Goal: Transaction & Acquisition: Subscribe to service/newsletter

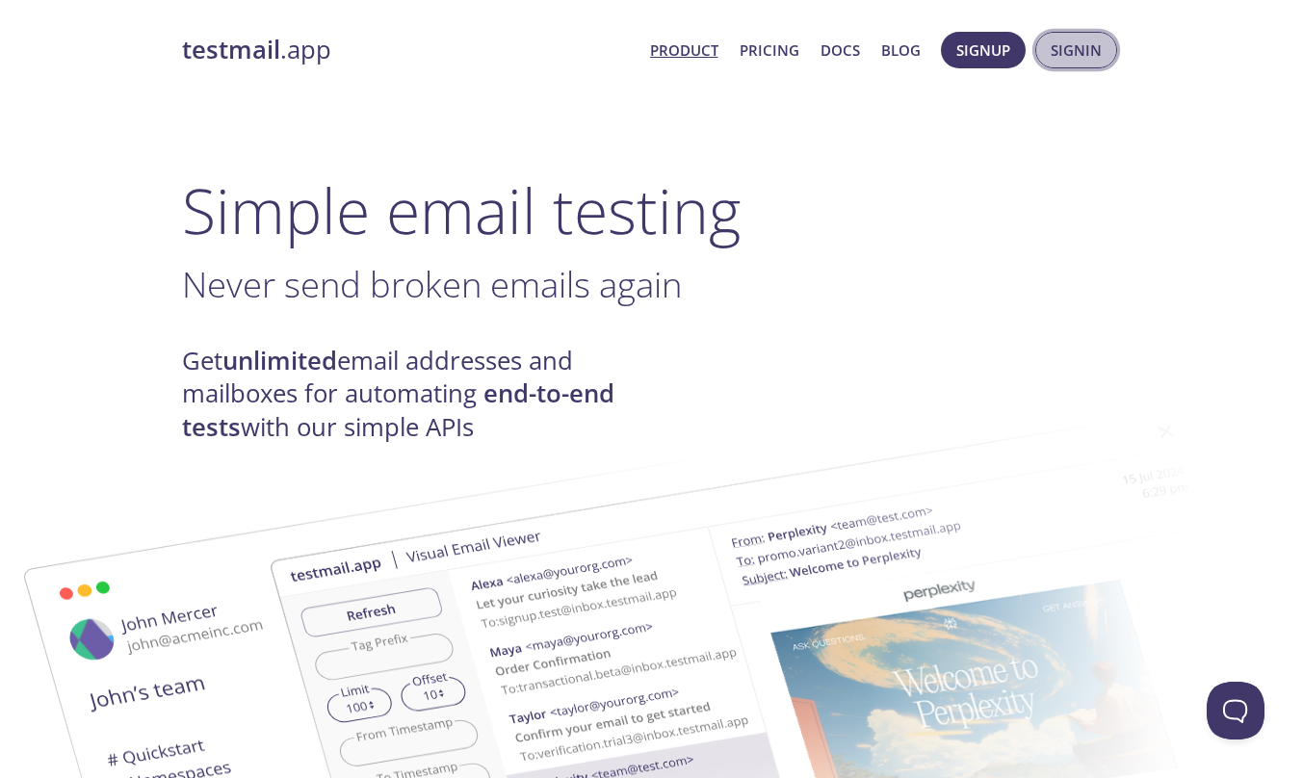
click at [1066, 58] on span "Signin" at bounding box center [1076, 50] width 51 height 25
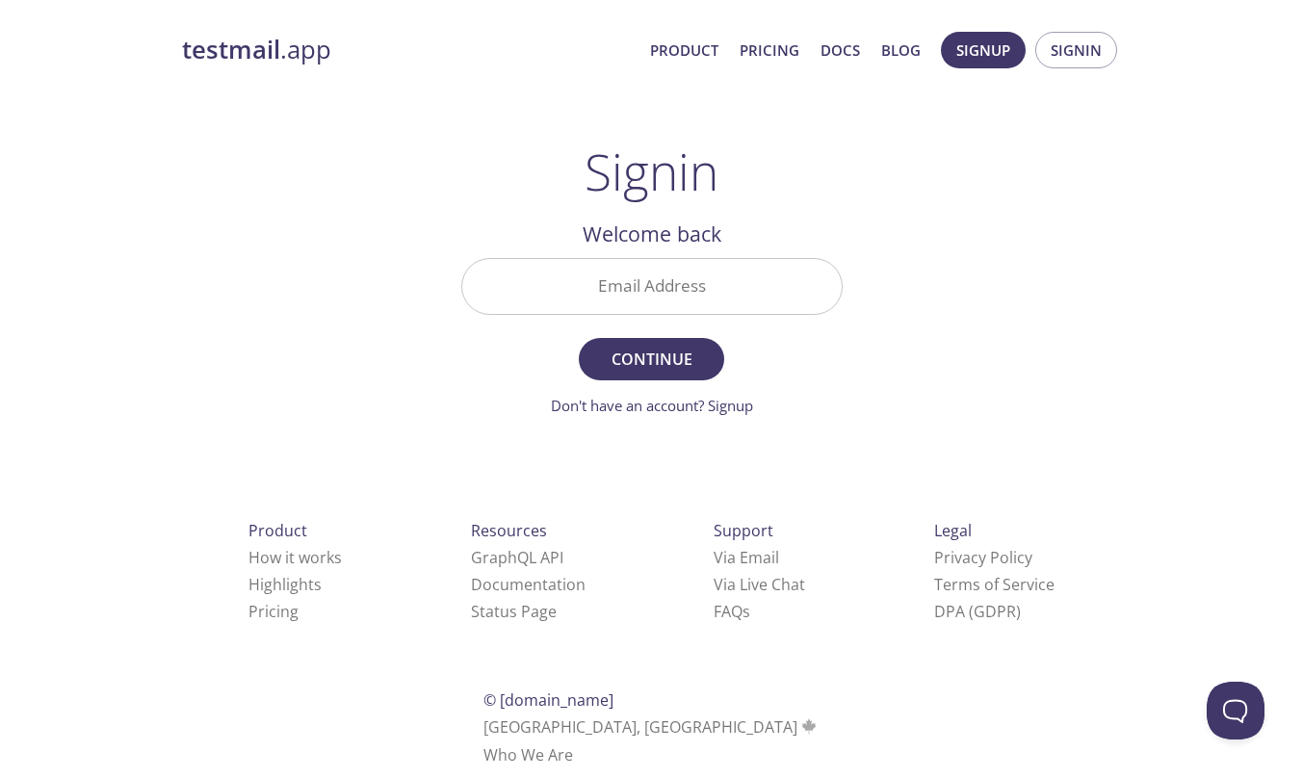
click at [658, 297] on input "Email Address" at bounding box center [652, 286] width 380 height 55
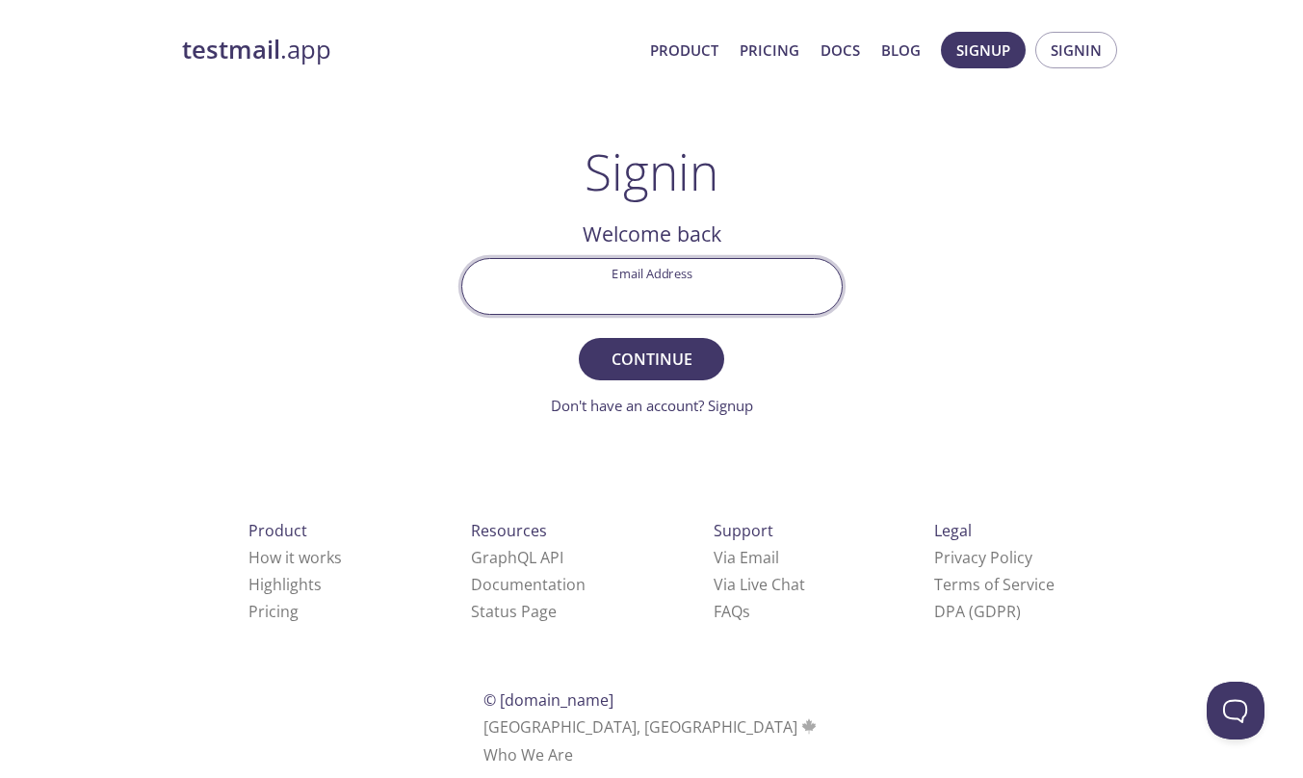
paste input "[EMAIL_ADDRESS][DOMAIN_NAME]"
type input "[EMAIL_ADDRESS][DOMAIN_NAME]"
click at [677, 364] on span "Continue" at bounding box center [651, 359] width 102 height 27
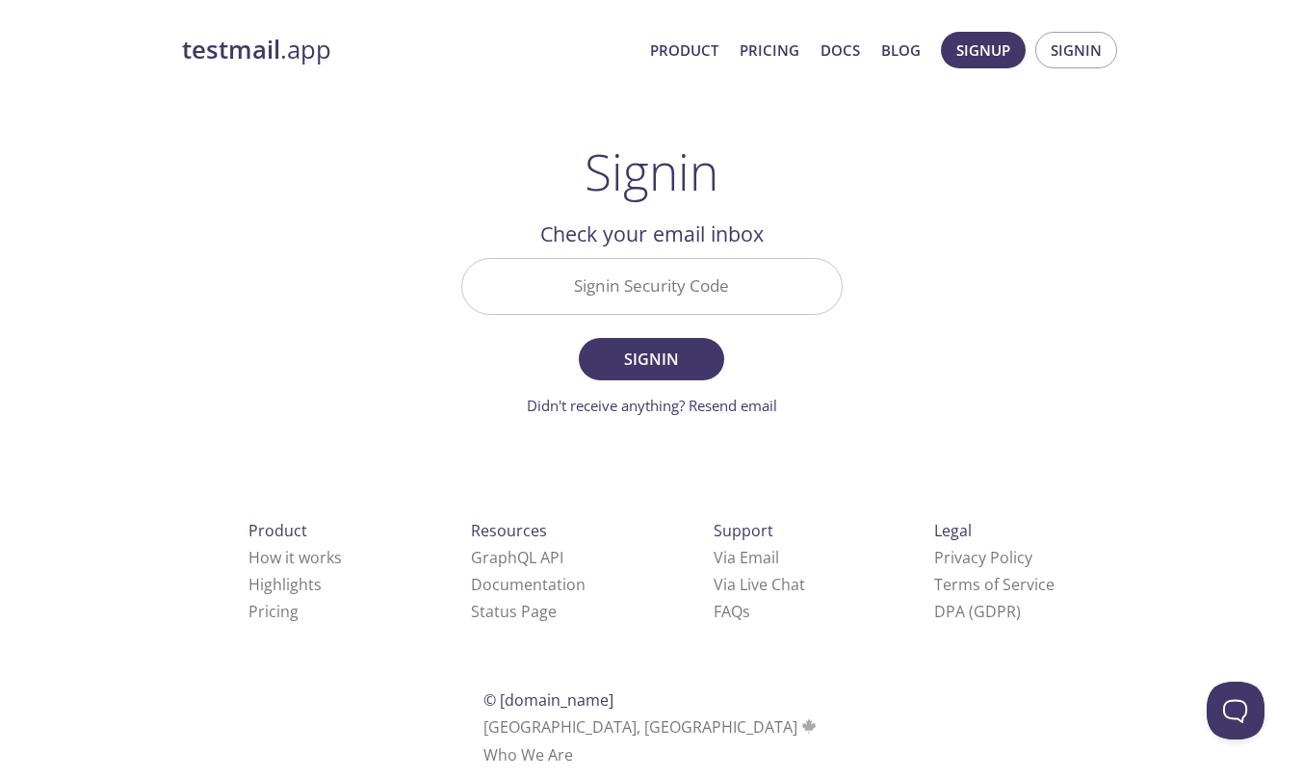
click at [654, 291] on input "Signin Security Code" at bounding box center [652, 286] width 380 height 55
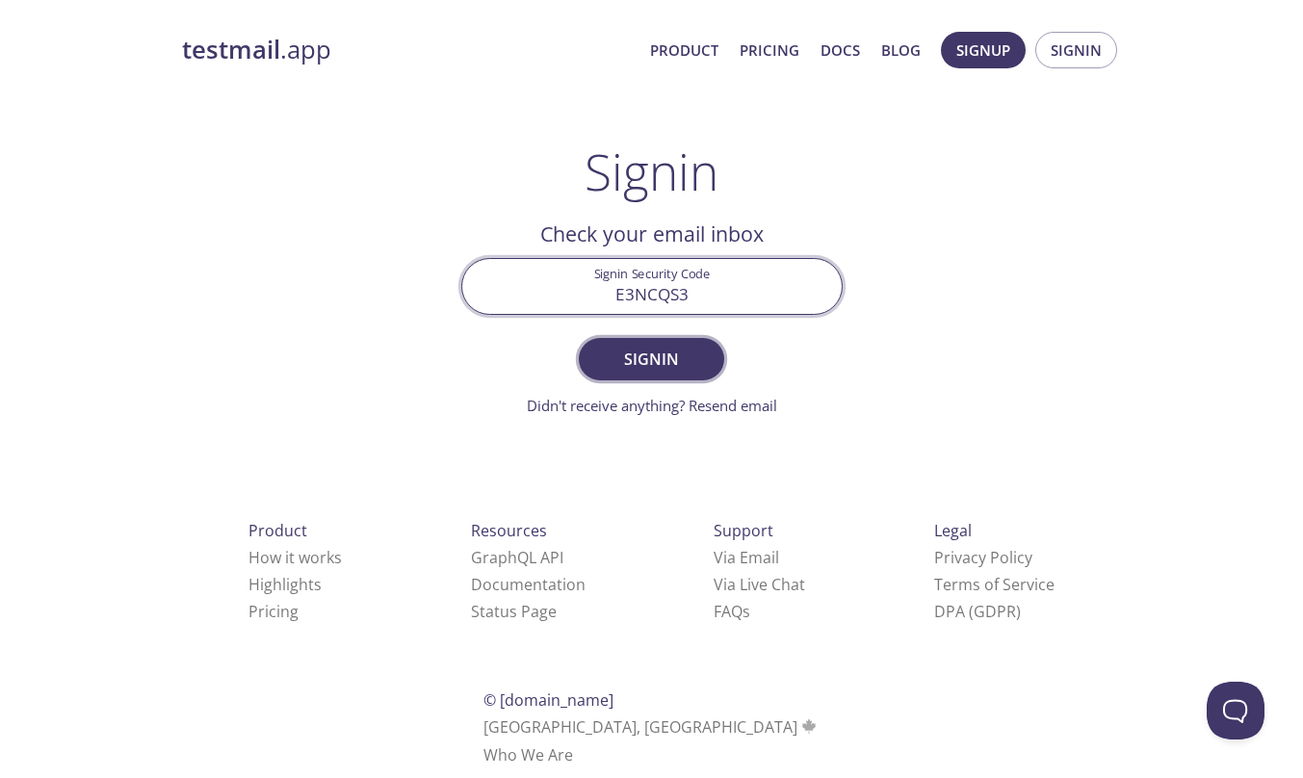
type input "E3NCQS3"
click at [646, 370] on span "Signin" at bounding box center [651, 359] width 102 height 27
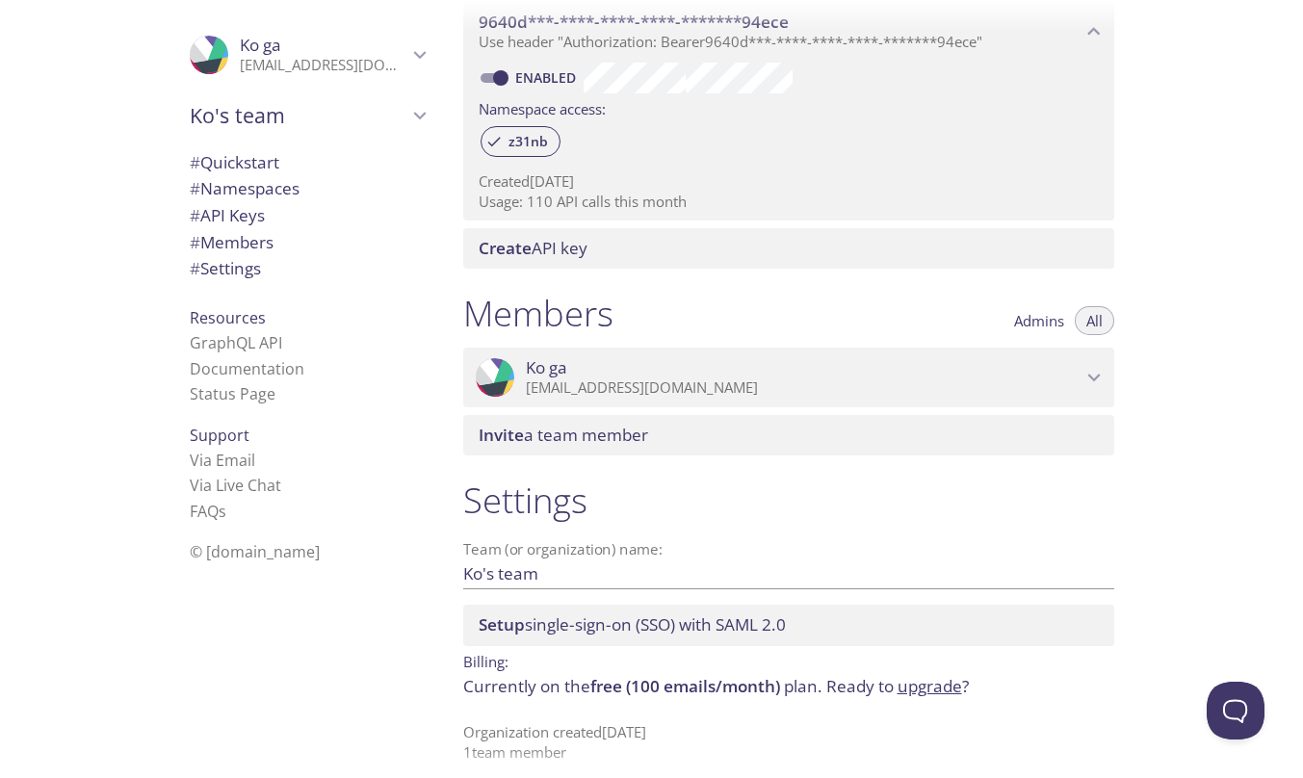
click at [1166, 464] on div "Quickstart Send a test email to [EMAIL_ADDRESS][DOMAIN_NAME] and then click her…" at bounding box center [876, 389] width 856 height 778
click at [949, 675] on link "upgrade" at bounding box center [930, 686] width 65 height 22
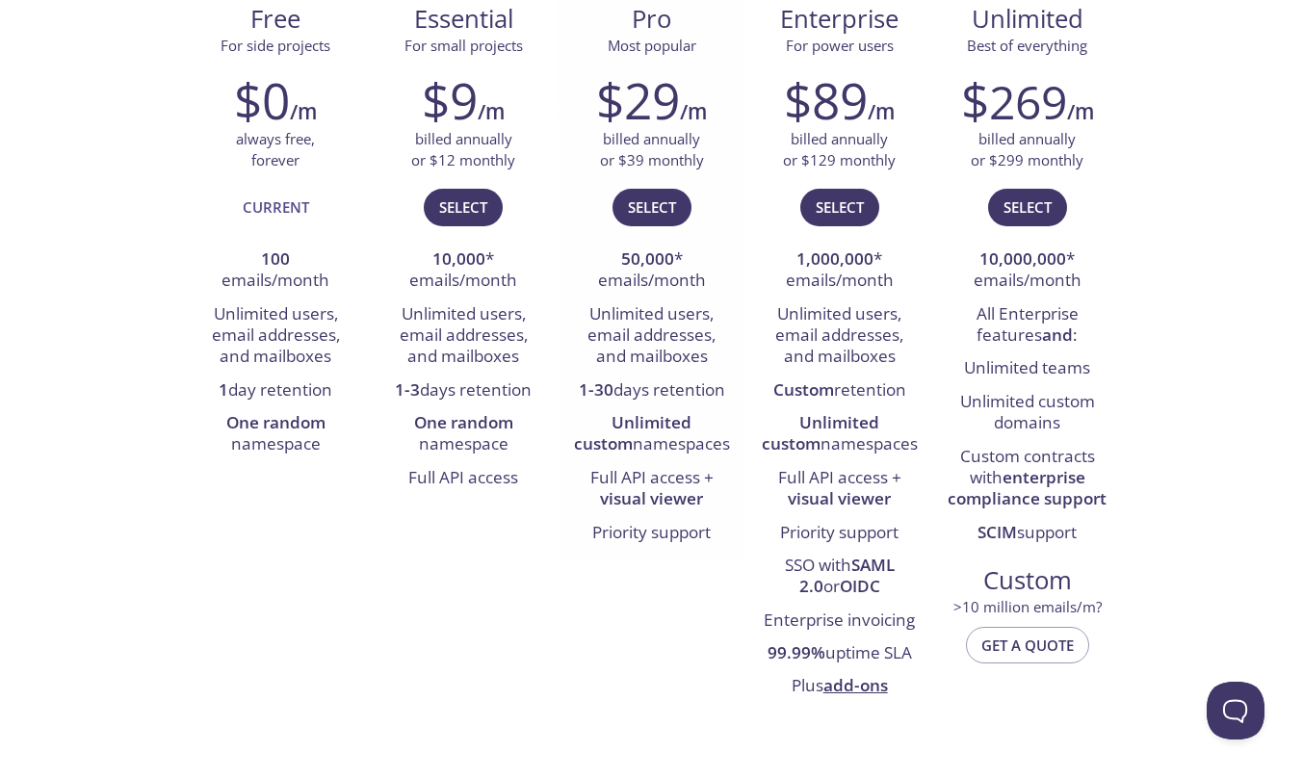
scroll to position [321, 0]
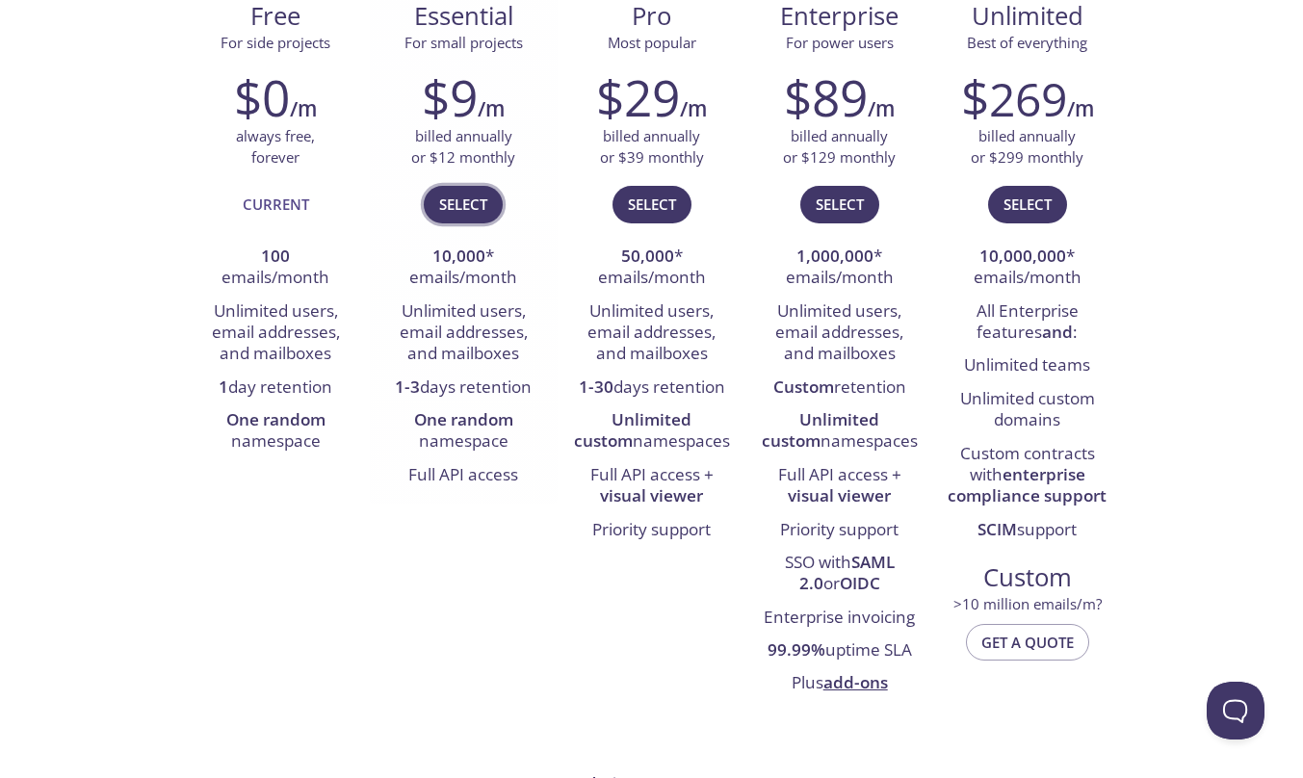
click at [441, 202] on span "Select" at bounding box center [463, 204] width 48 height 25
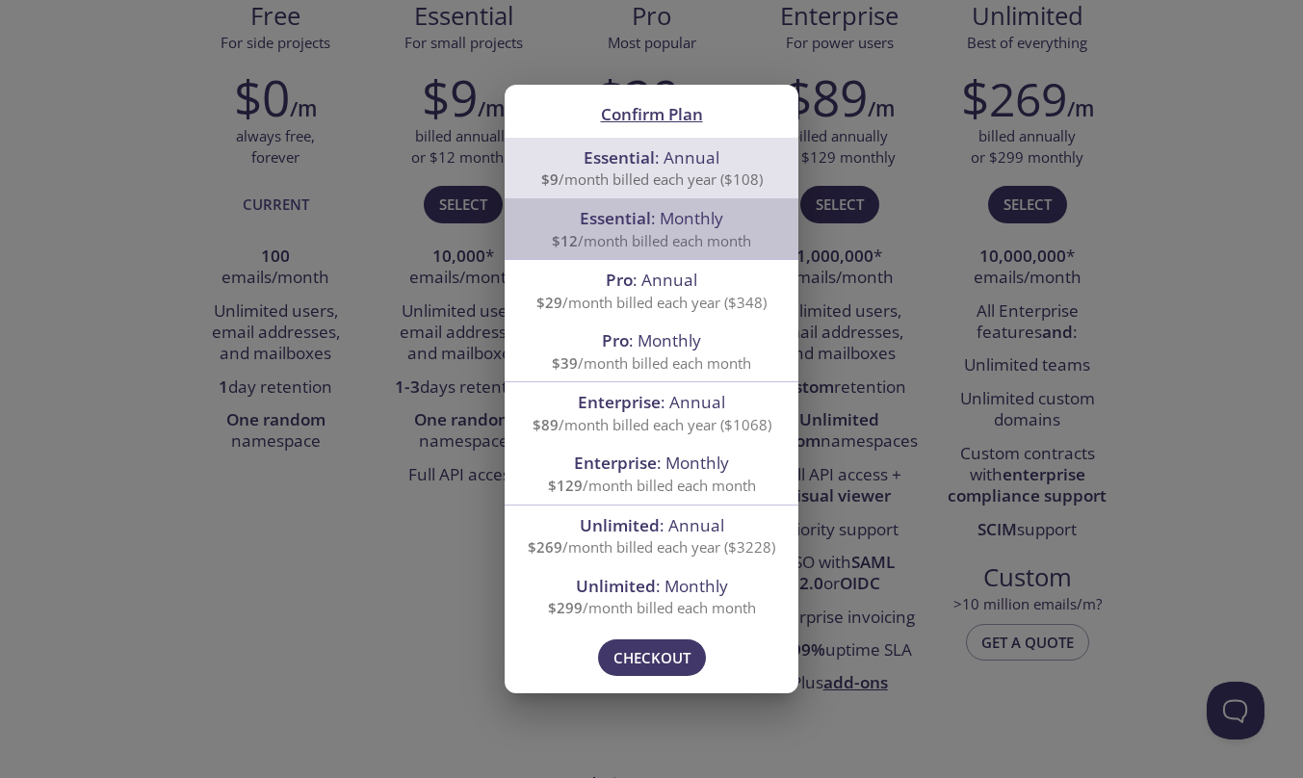
click at [741, 230] on span "Essential : Monthly" at bounding box center [652, 218] width 248 height 25
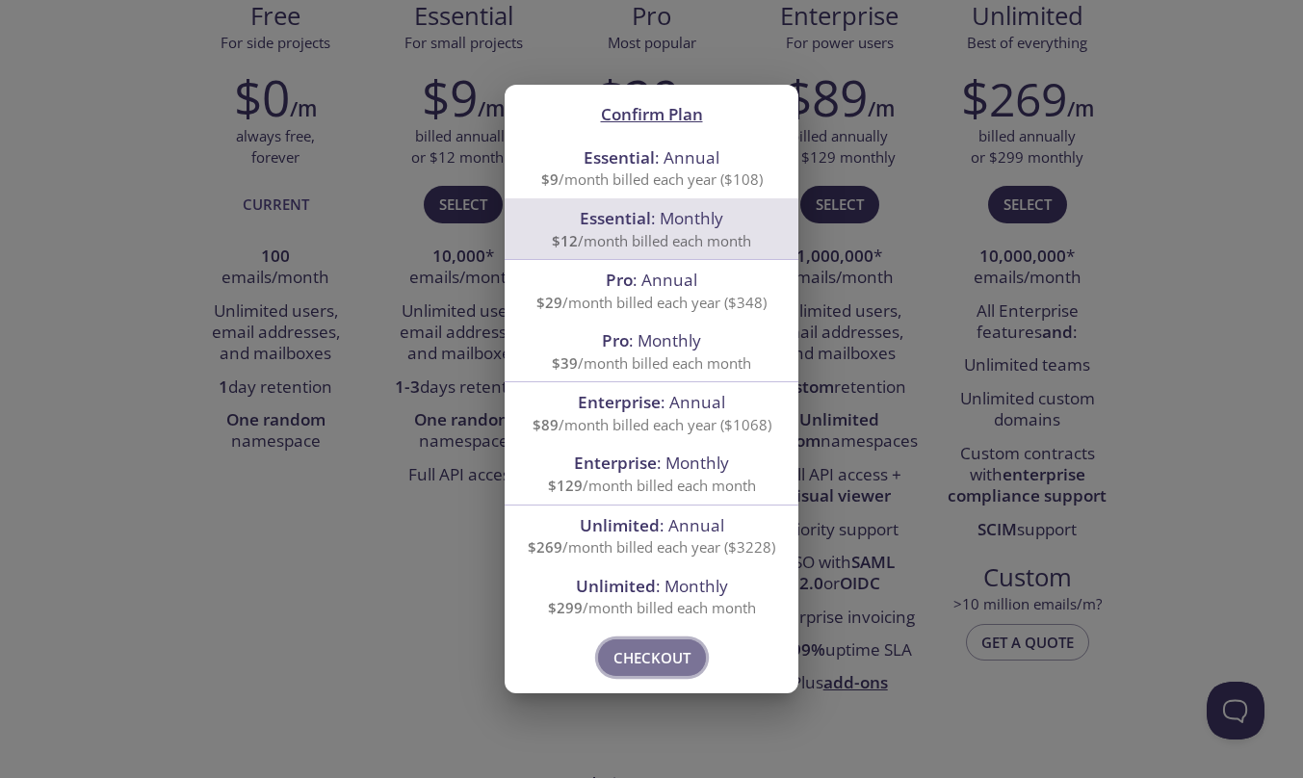
click at [614, 649] on span "Checkout" at bounding box center [652, 657] width 77 height 25
